Goal: Transaction & Acquisition: Purchase product/service

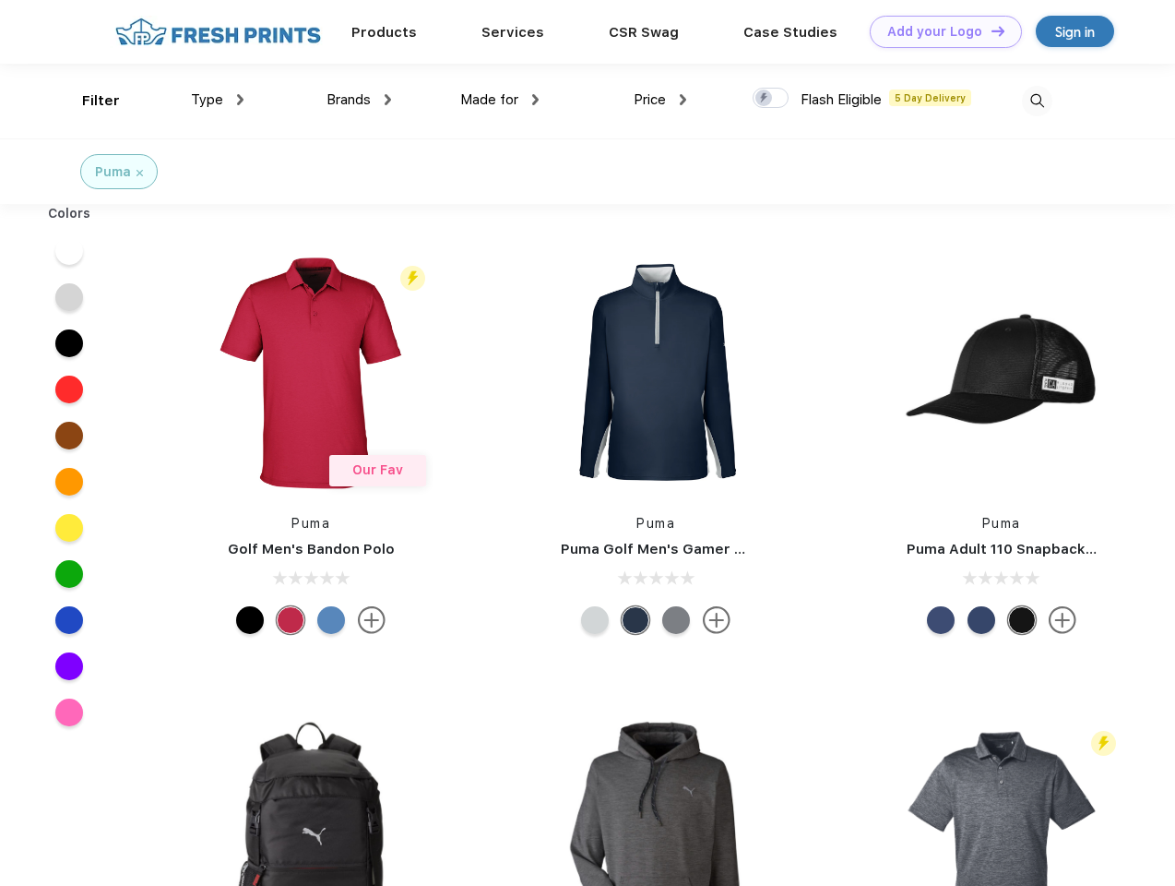
click at [939, 31] on link "Add your Logo Design Tool" at bounding box center [946, 32] width 152 height 32
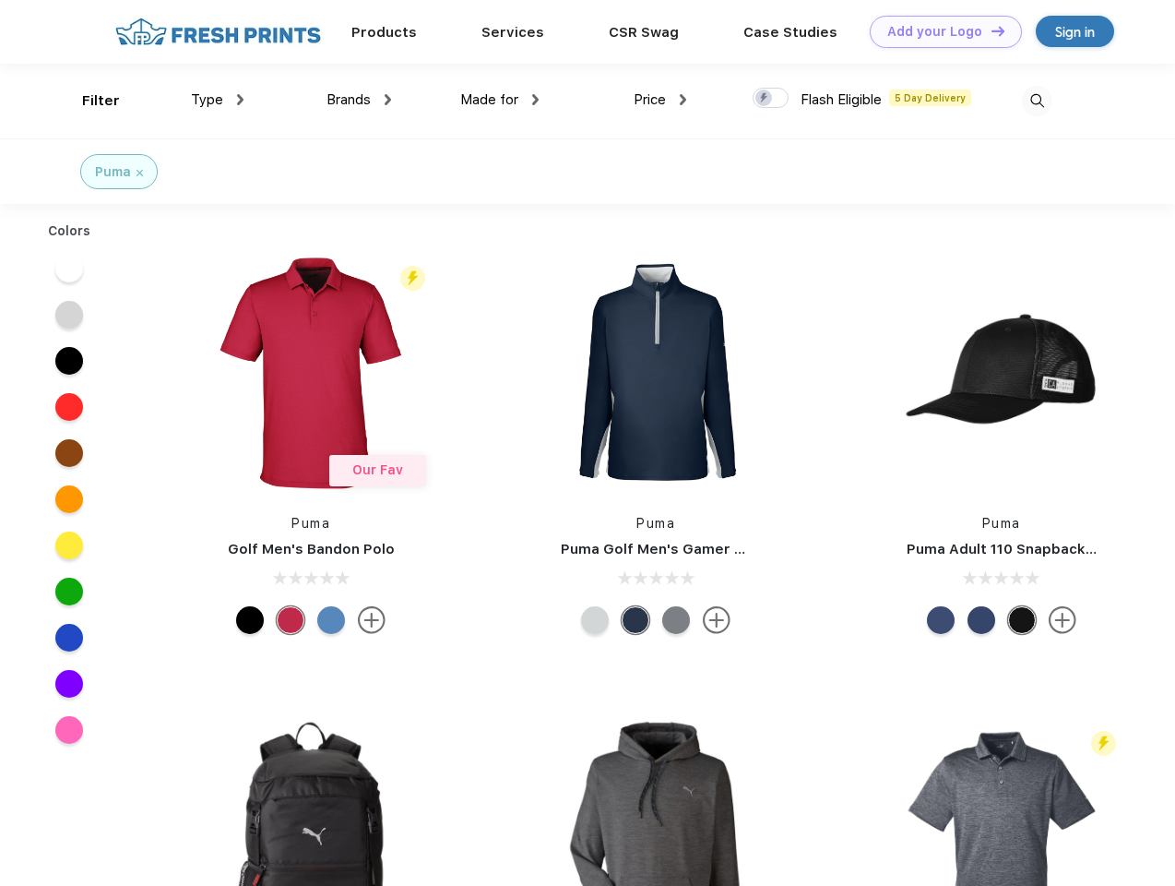
click at [0, 0] on div "Design Tool" at bounding box center [0, 0] width 0 height 0
click at [990, 30] on link "Add your Logo Design Tool" at bounding box center [946, 32] width 152 height 32
click at [89, 101] on div "Filter" at bounding box center [101, 100] width 38 height 21
click at [218, 100] on span "Type" at bounding box center [207, 99] width 32 height 17
click at [359, 100] on span "Brands" at bounding box center [349, 99] width 44 height 17
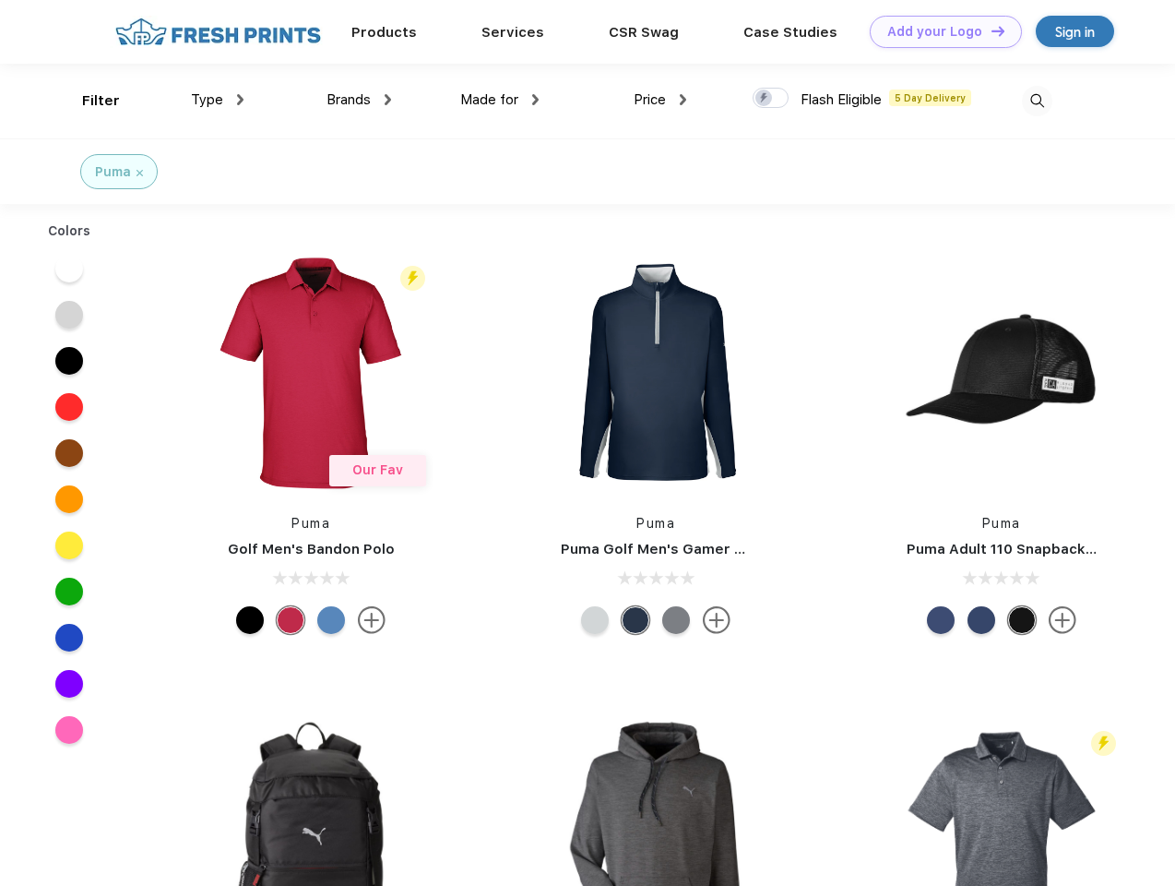
click at [500, 100] on span "Made for" at bounding box center [489, 99] width 58 height 17
click at [661, 100] on span "Price" at bounding box center [650, 99] width 32 height 17
click at [771, 99] on div at bounding box center [771, 98] width 36 height 20
click at [765, 99] on input "checkbox" at bounding box center [759, 93] width 12 height 12
click at [1037, 101] on img at bounding box center [1037, 101] width 30 height 30
